Goal: Information Seeking & Learning: Learn about a topic

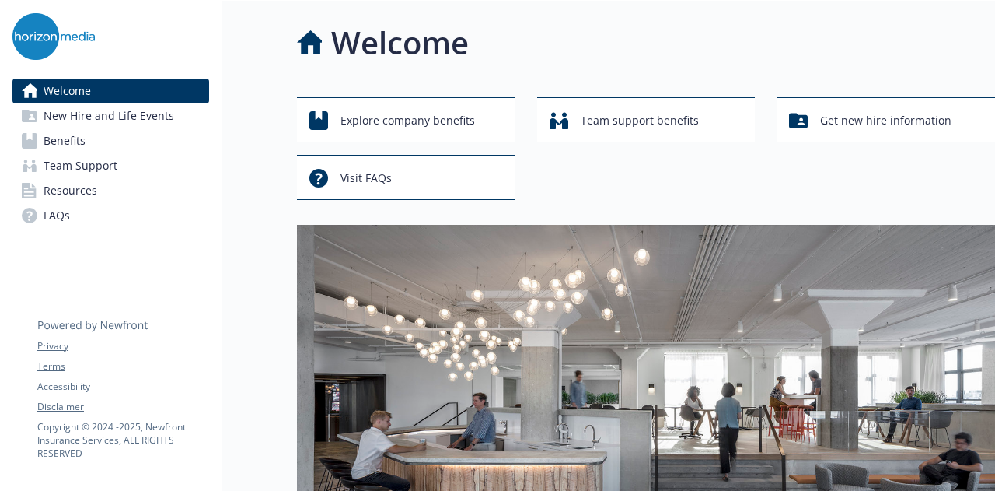
click at [159, 137] on link "Benefits" at bounding box center [110, 140] width 197 height 25
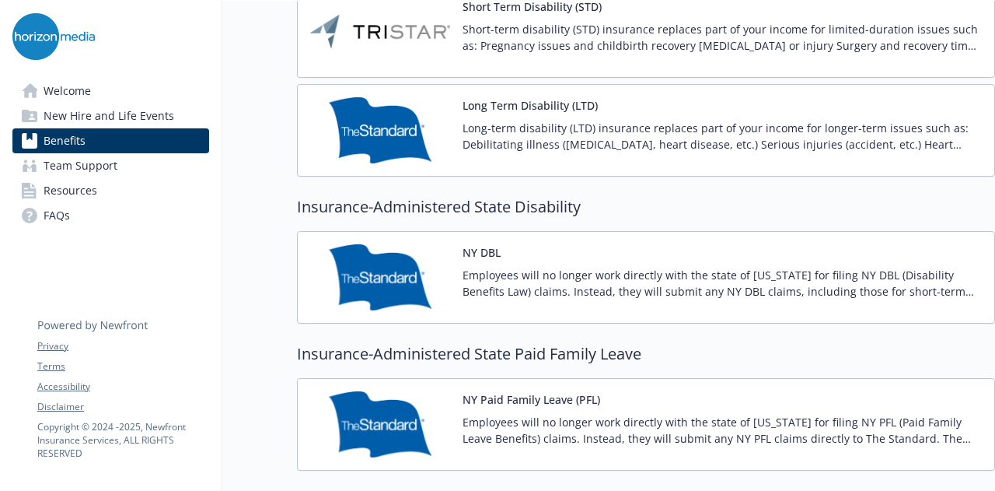
scroll to position [1212, 0]
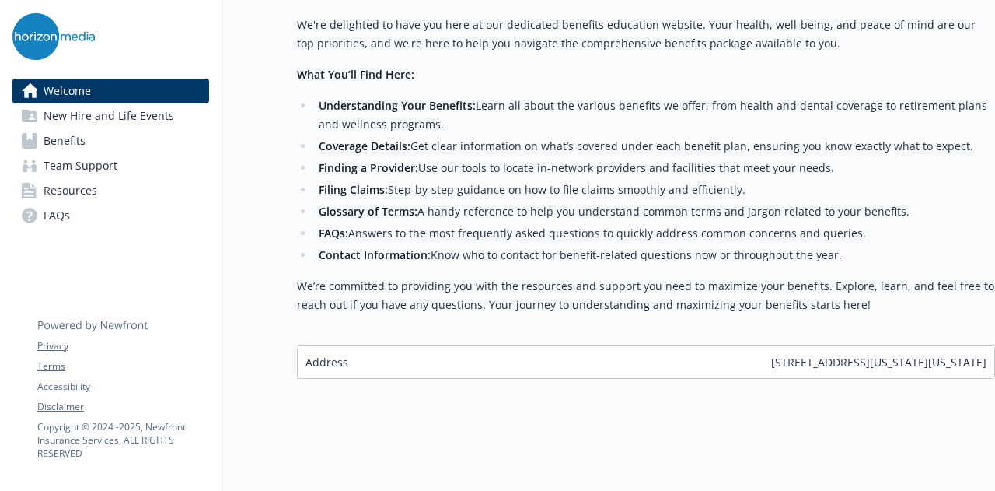
scroll to position [659, 0]
